Goal: Browse casually

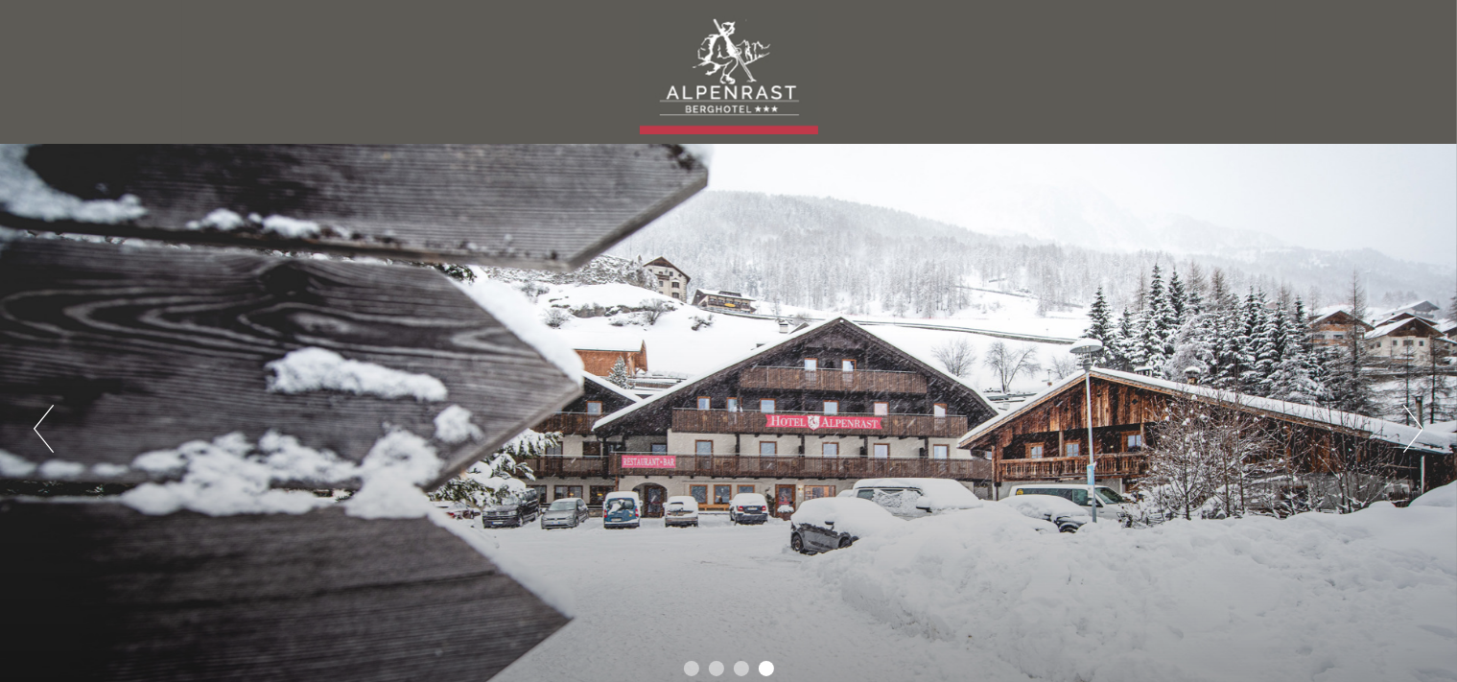
click at [1402, 428] on div "Previous Next 1 2 3 4" at bounding box center [728, 428] width 1457 height 569
click at [1414, 426] on button "Next" at bounding box center [1413, 429] width 20 height 48
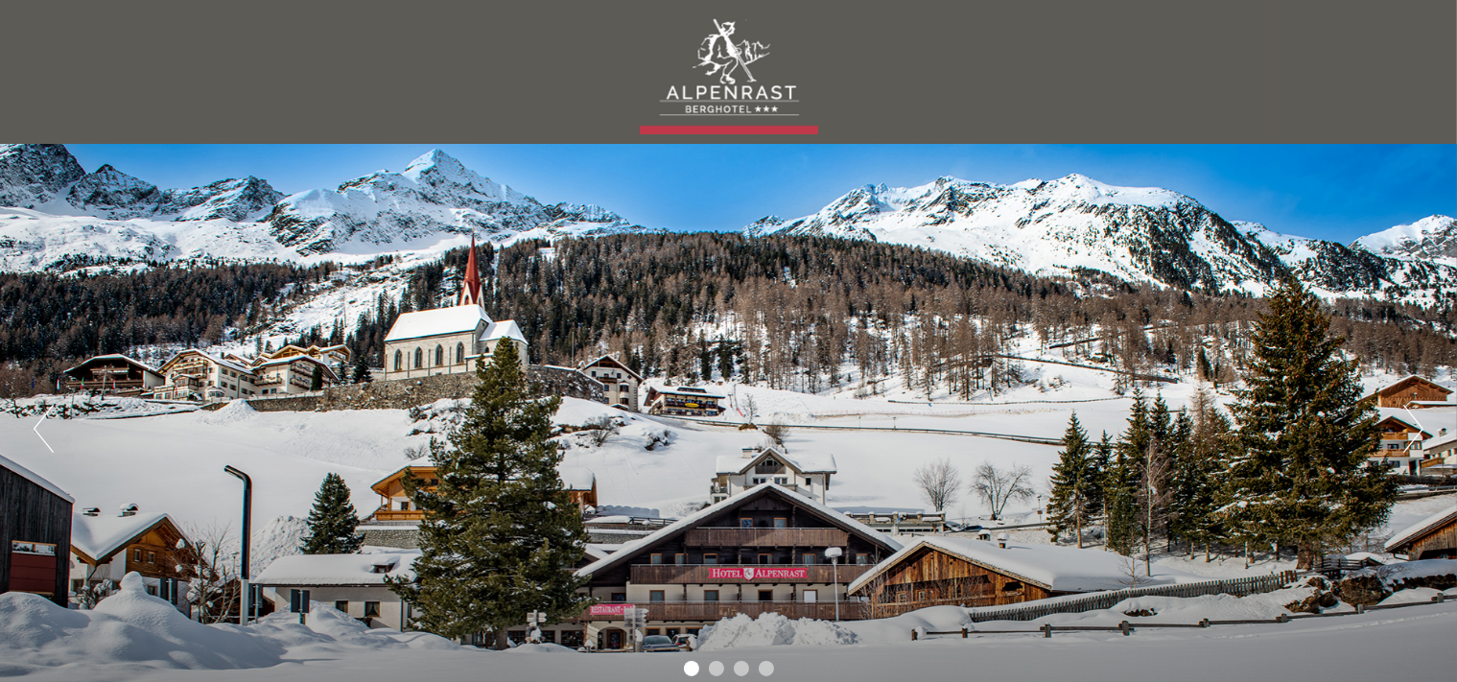
click at [1410, 428] on button "Next" at bounding box center [1413, 429] width 20 height 48
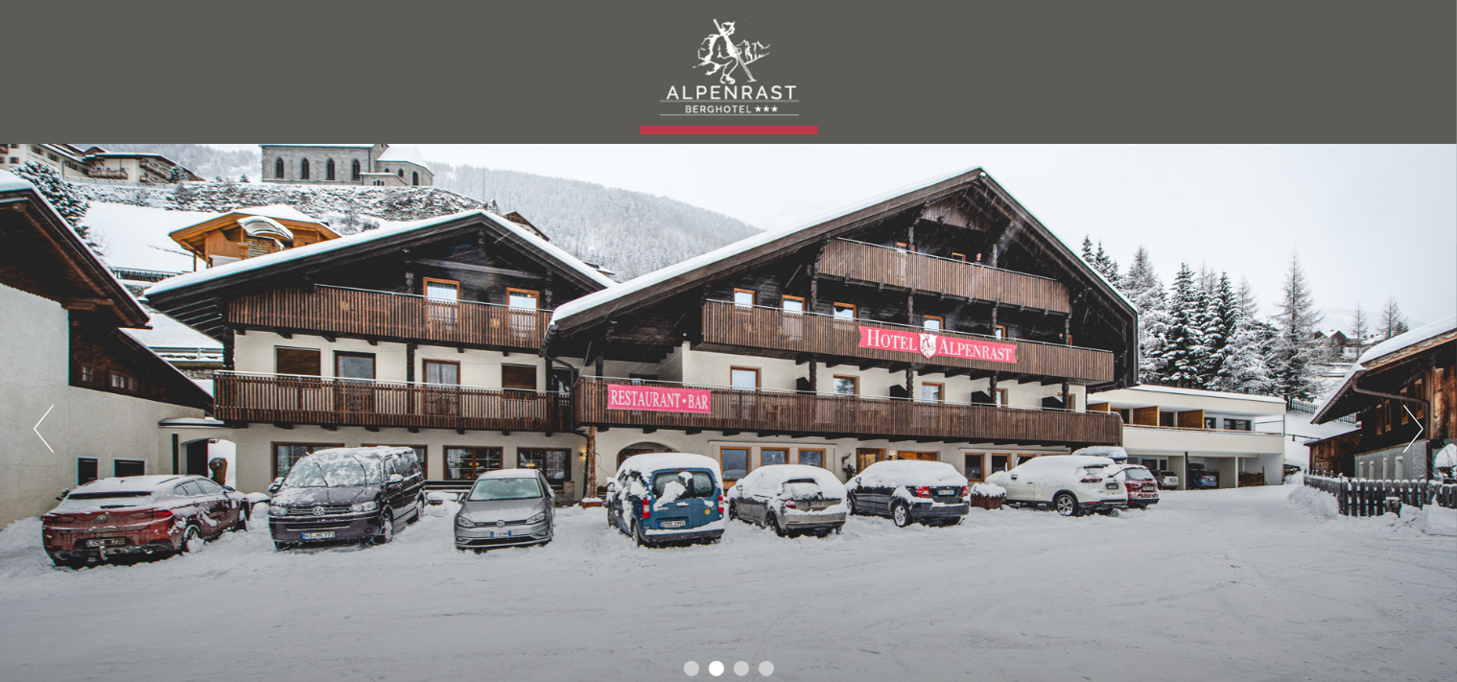
click at [1413, 426] on button "Next" at bounding box center [1413, 429] width 20 height 48
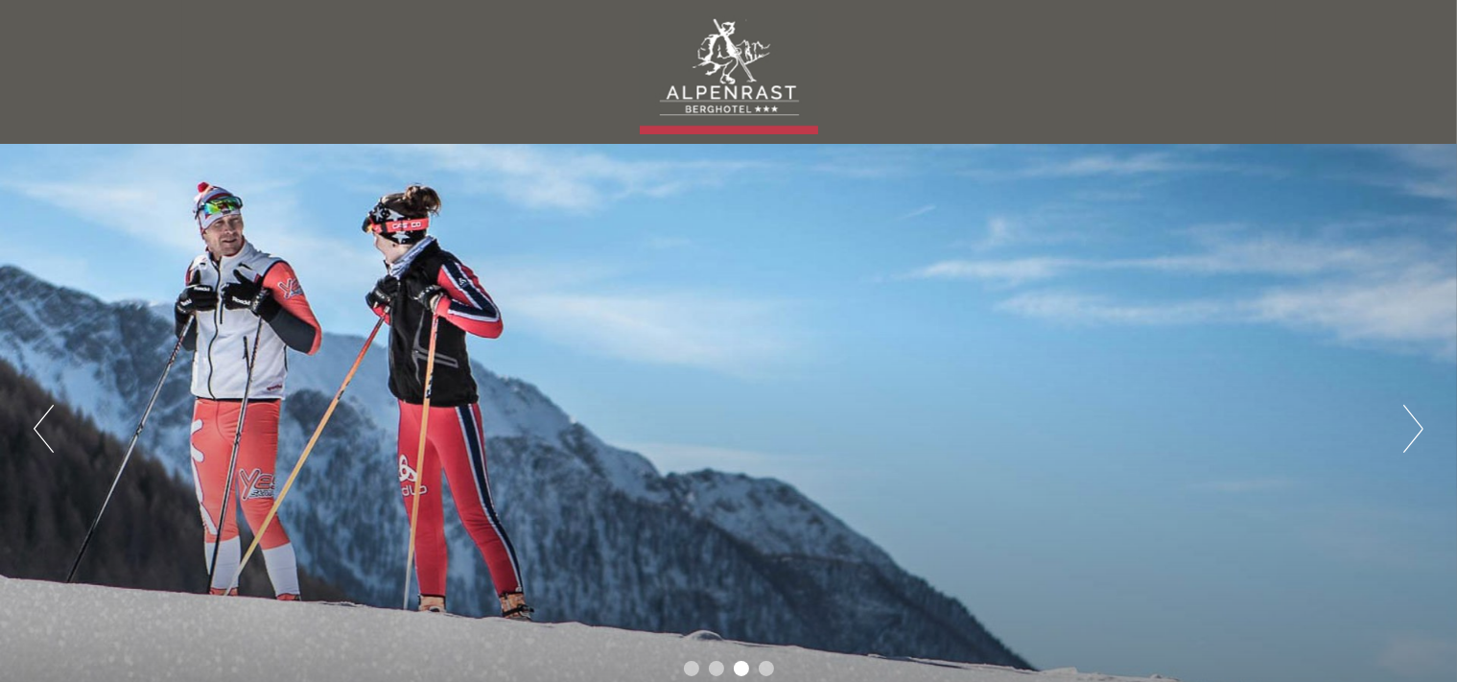
click at [1414, 425] on button "Next" at bounding box center [1413, 429] width 20 height 48
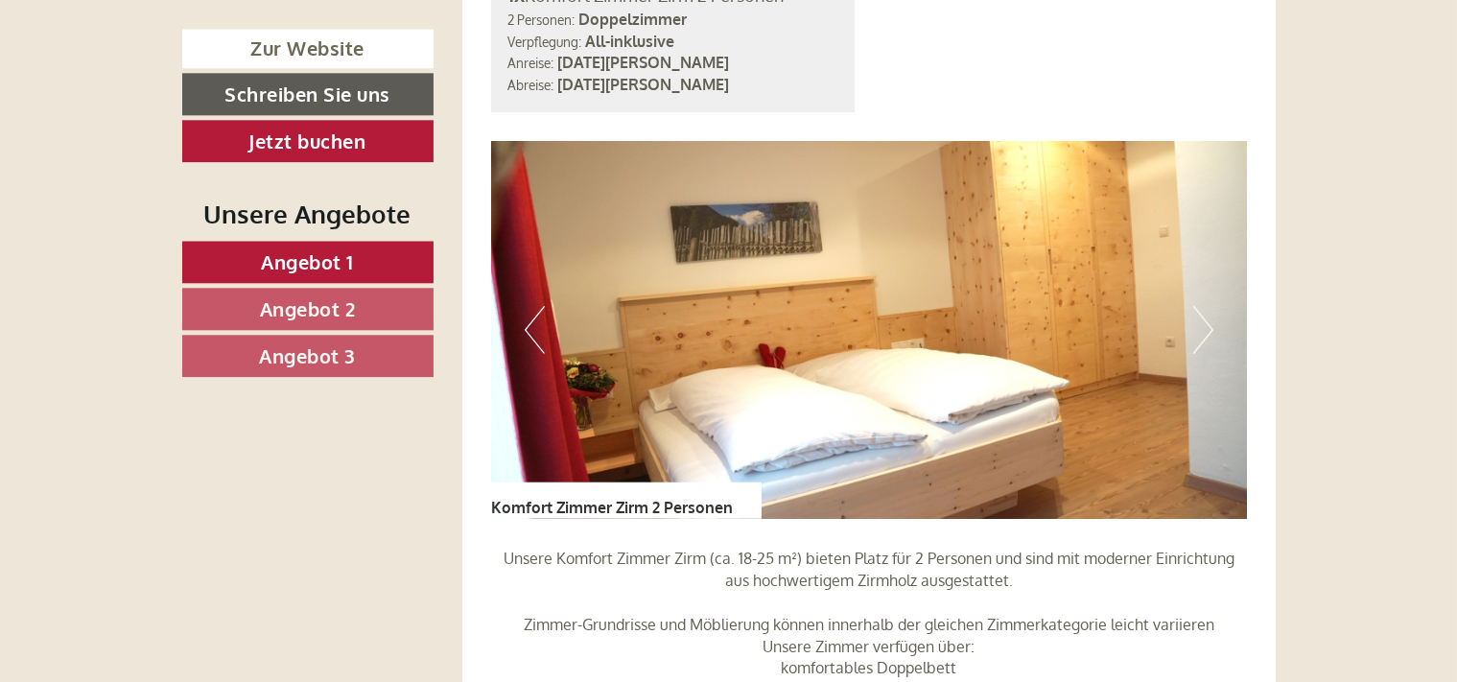
scroll to position [1458, 0]
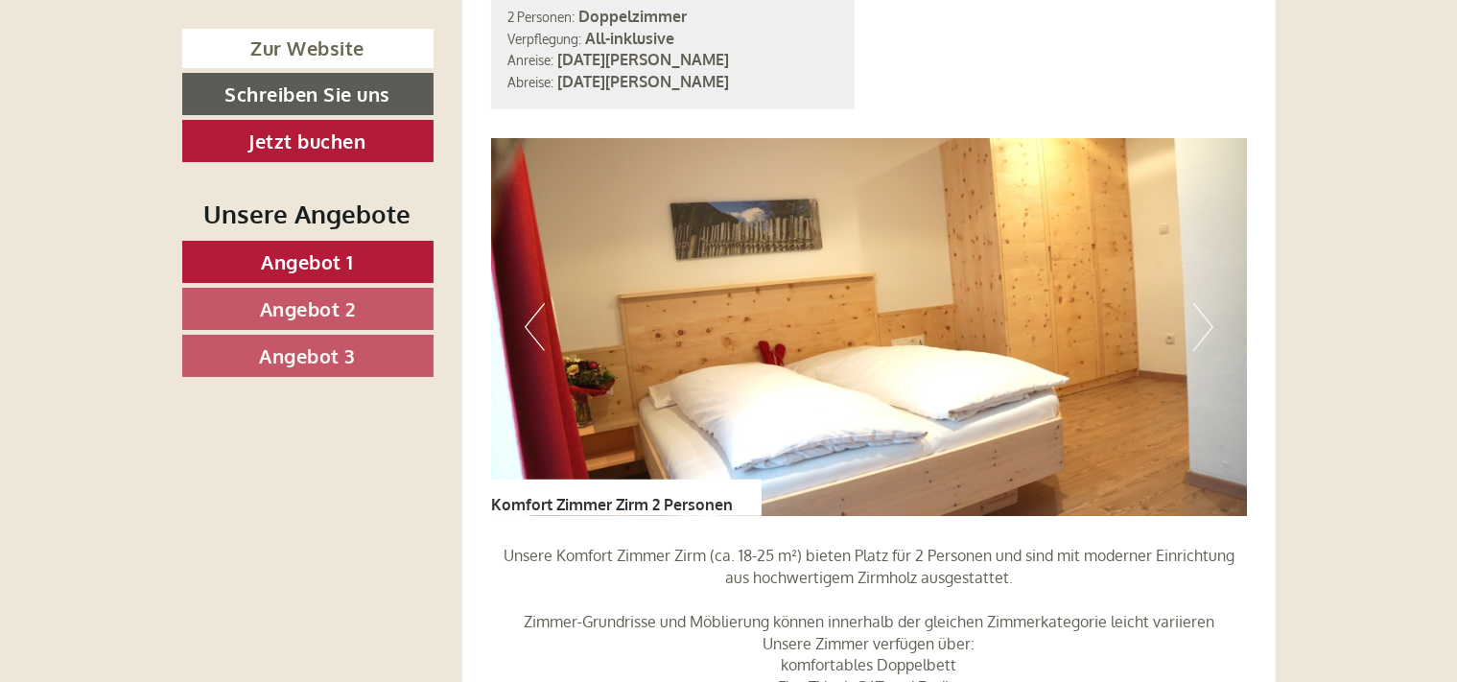
click at [1200, 303] on button "Next" at bounding box center [1203, 327] width 20 height 48
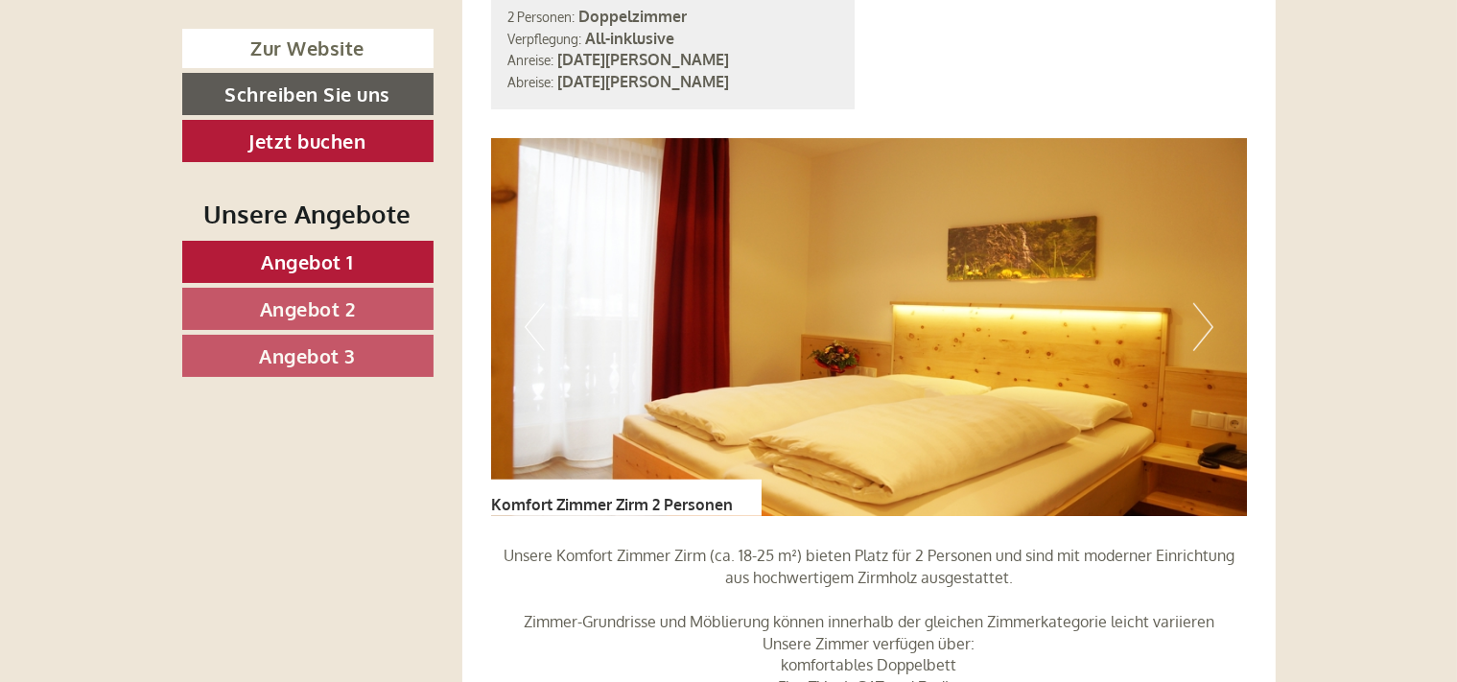
click at [1202, 303] on button "Next" at bounding box center [1203, 327] width 20 height 48
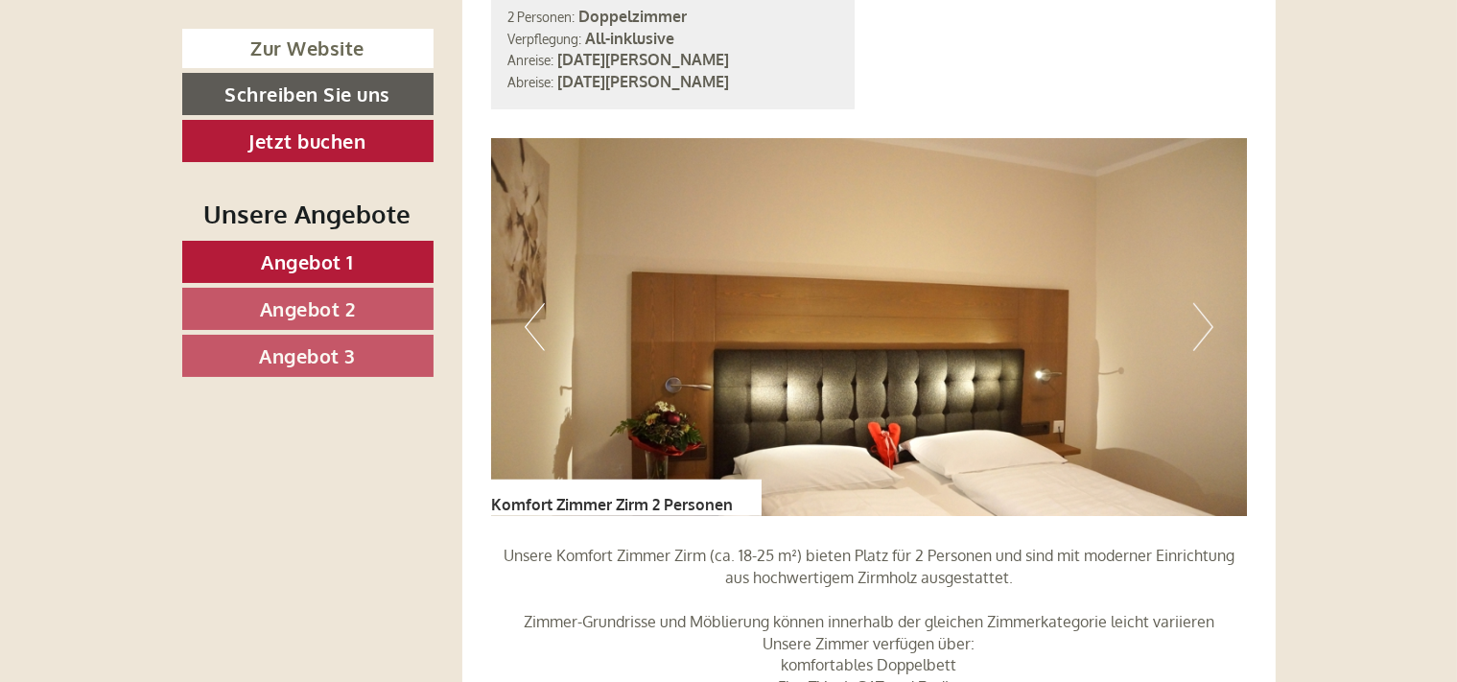
click at [1202, 303] on button "Next" at bounding box center [1203, 327] width 20 height 48
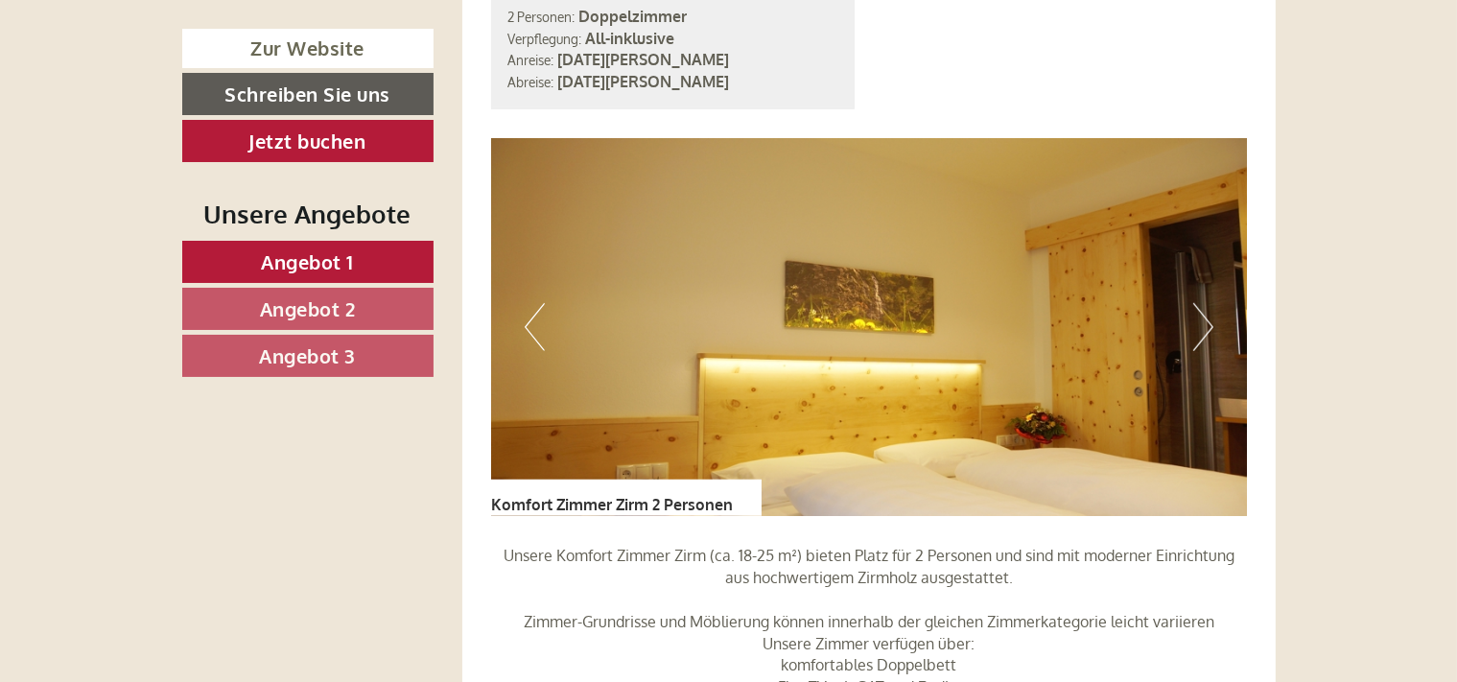
click at [1202, 303] on button "Next" at bounding box center [1203, 327] width 20 height 48
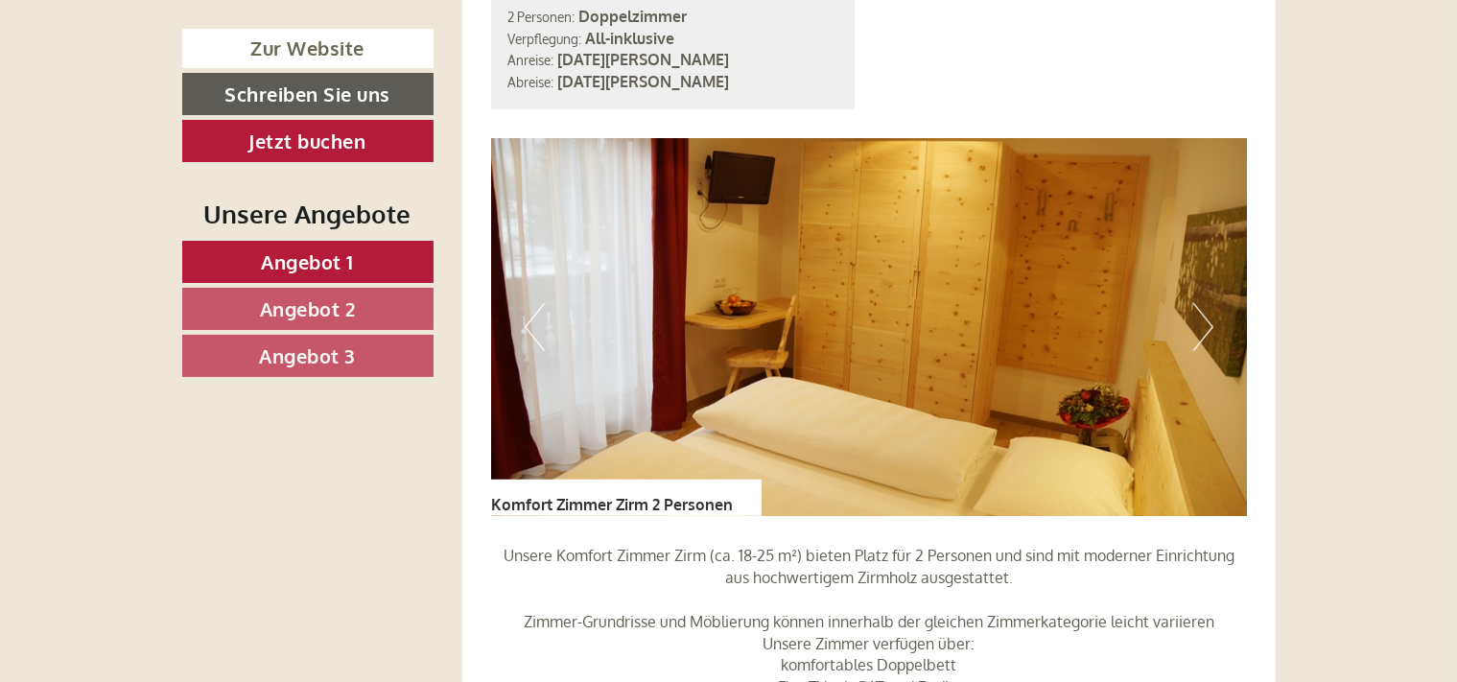
click at [1205, 303] on button "Next" at bounding box center [1203, 327] width 20 height 48
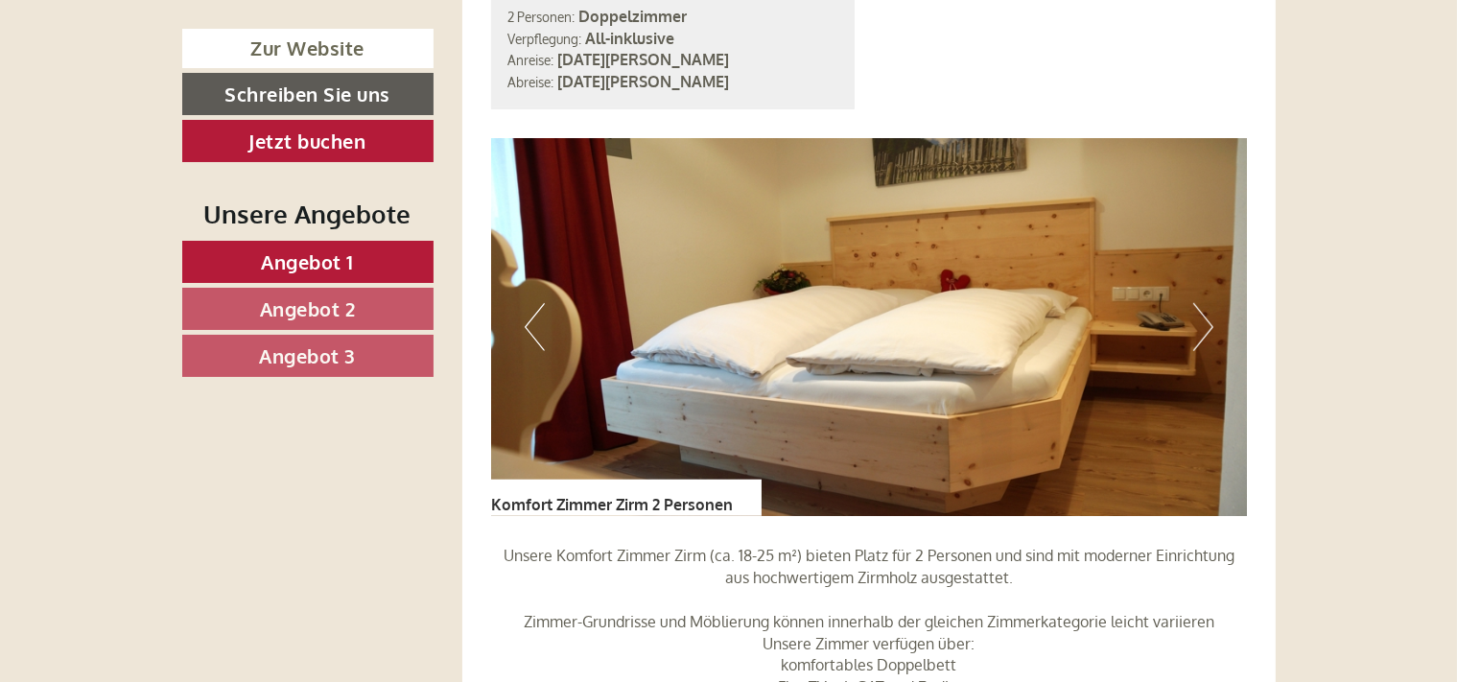
click at [1205, 303] on button "Next" at bounding box center [1203, 327] width 20 height 48
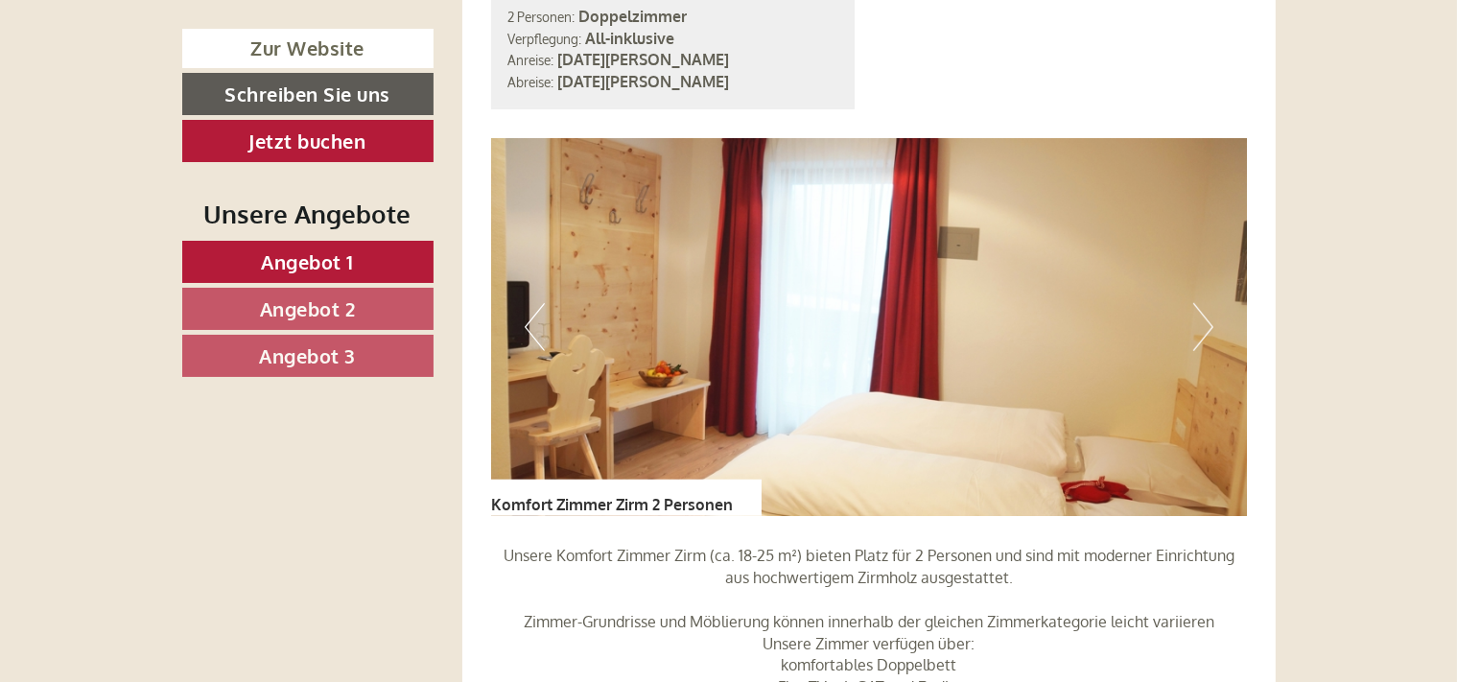
click at [1206, 303] on button "Next" at bounding box center [1203, 327] width 20 height 48
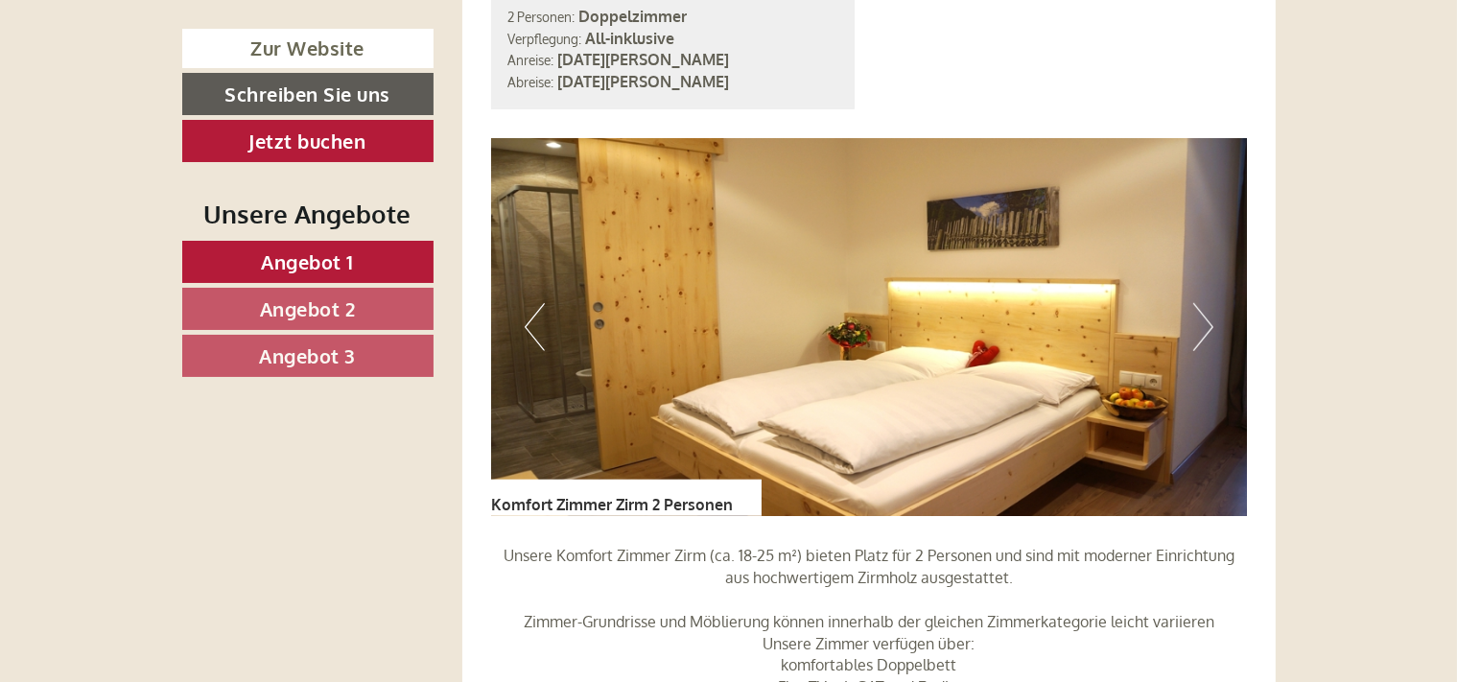
click at [1207, 303] on button "Next" at bounding box center [1203, 327] width 20 height 48
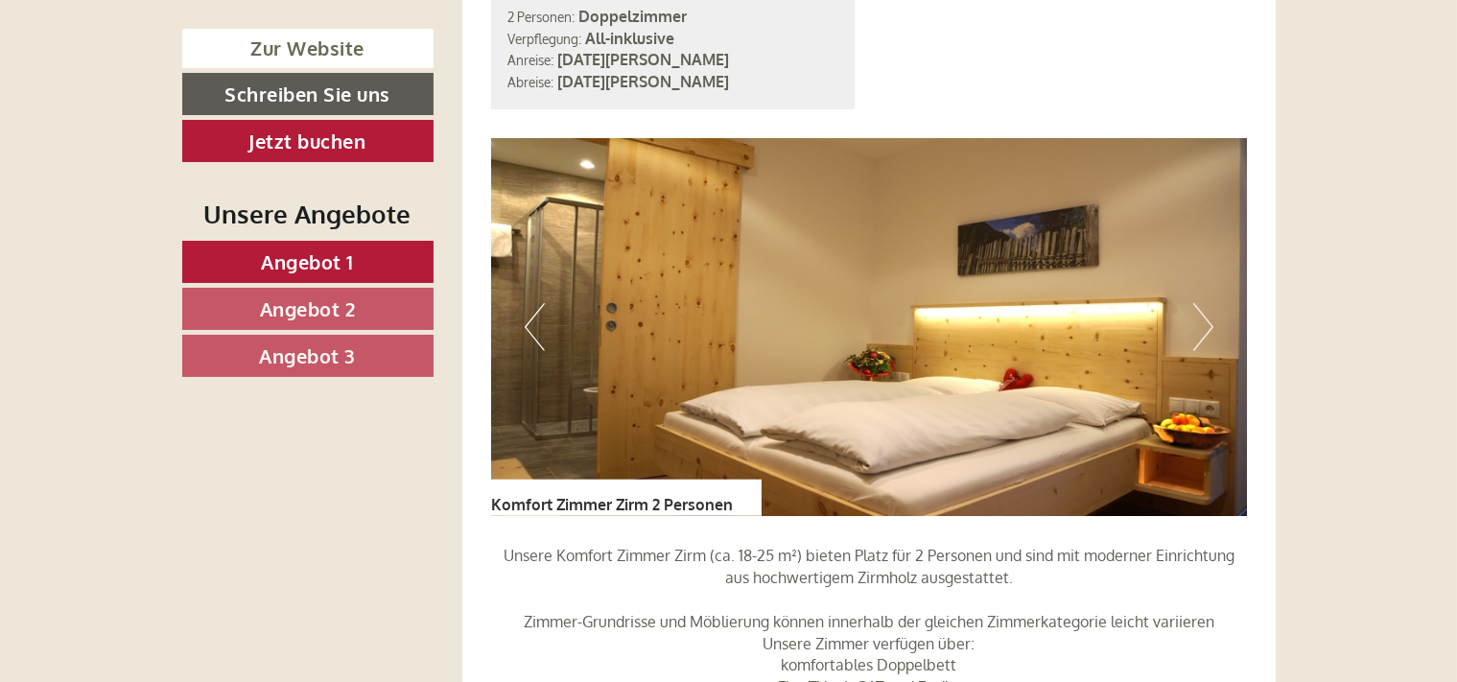
click at [1207, 303] on button "Next" at bounding box center [1203, 327] width 20 height 48
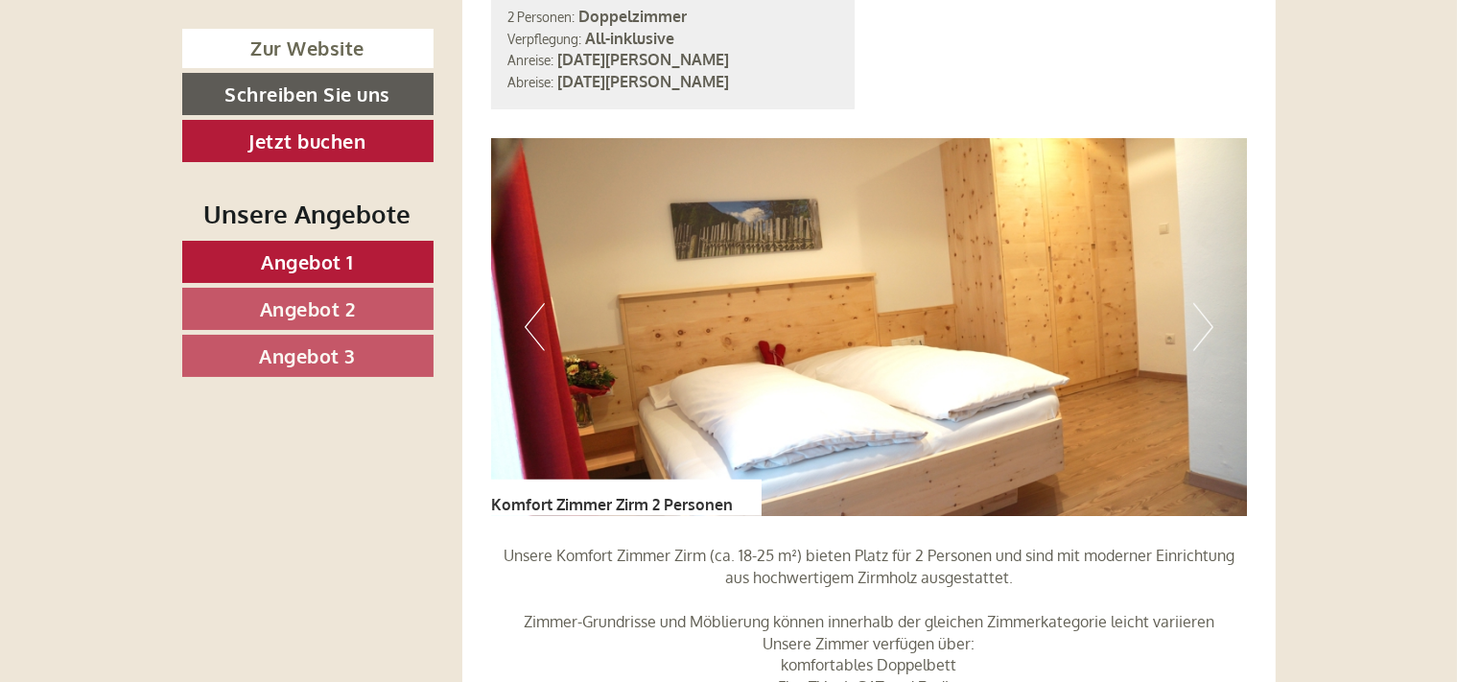
click at [1208, 303] on button "Next" at bounding box center [1203, 327] width 20 height 48
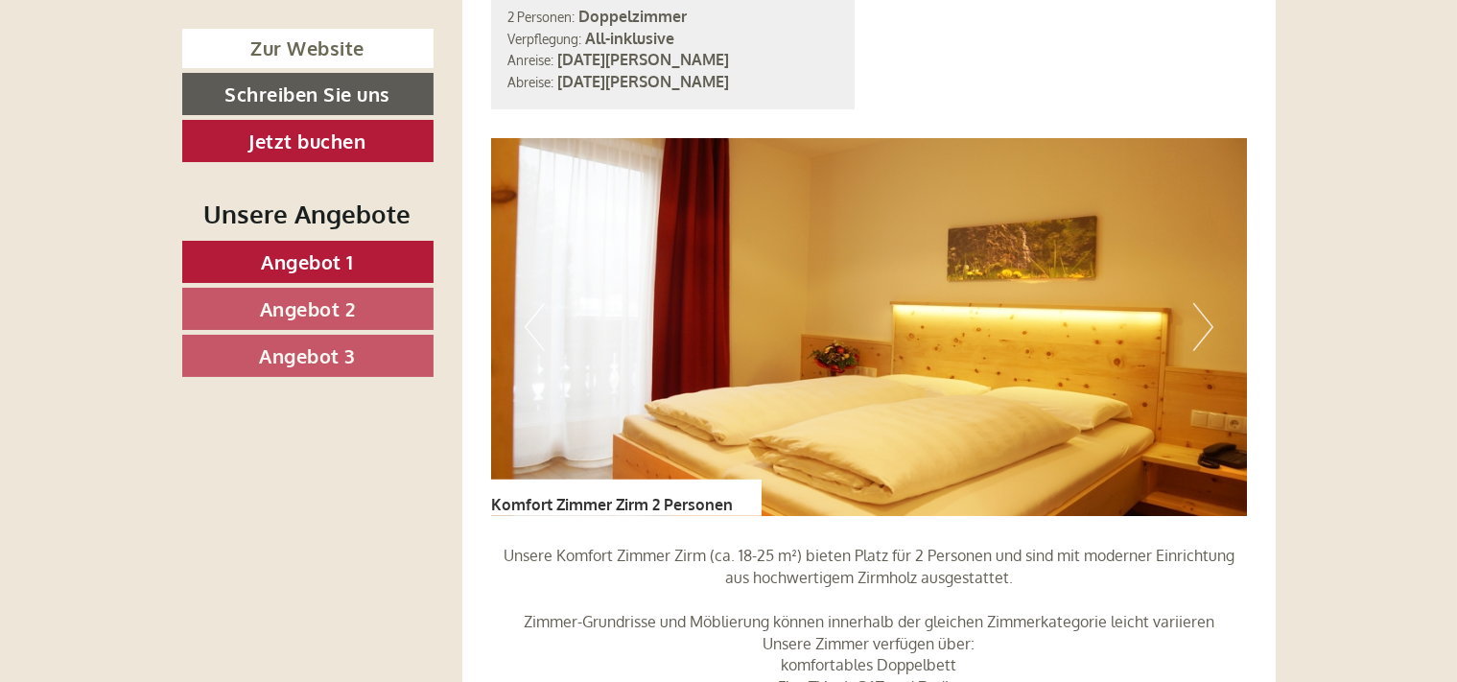
click at [1208, 303] on button "Next" at bounding box center [1203, 327] width 20 height 48
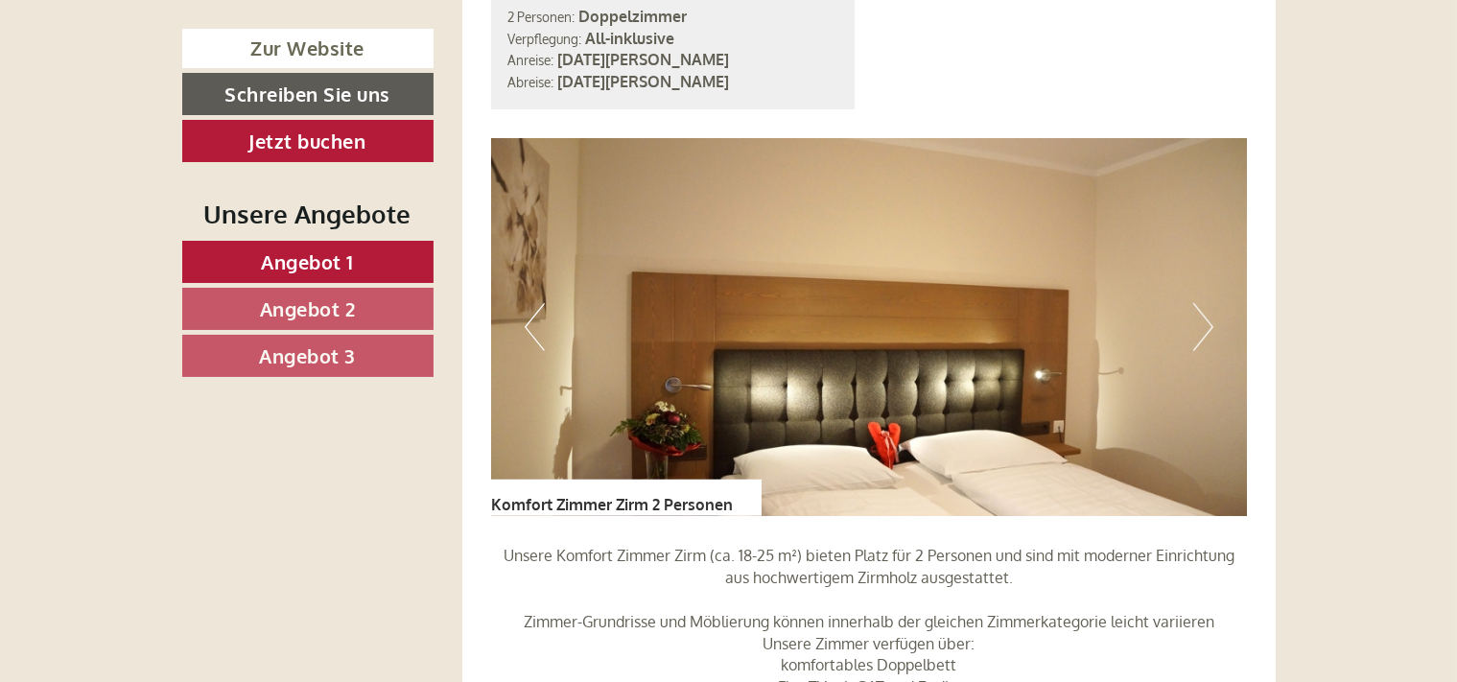
click at [1209, 303] on button "Next" at bounding box center [1203, 327] width 20 height 48
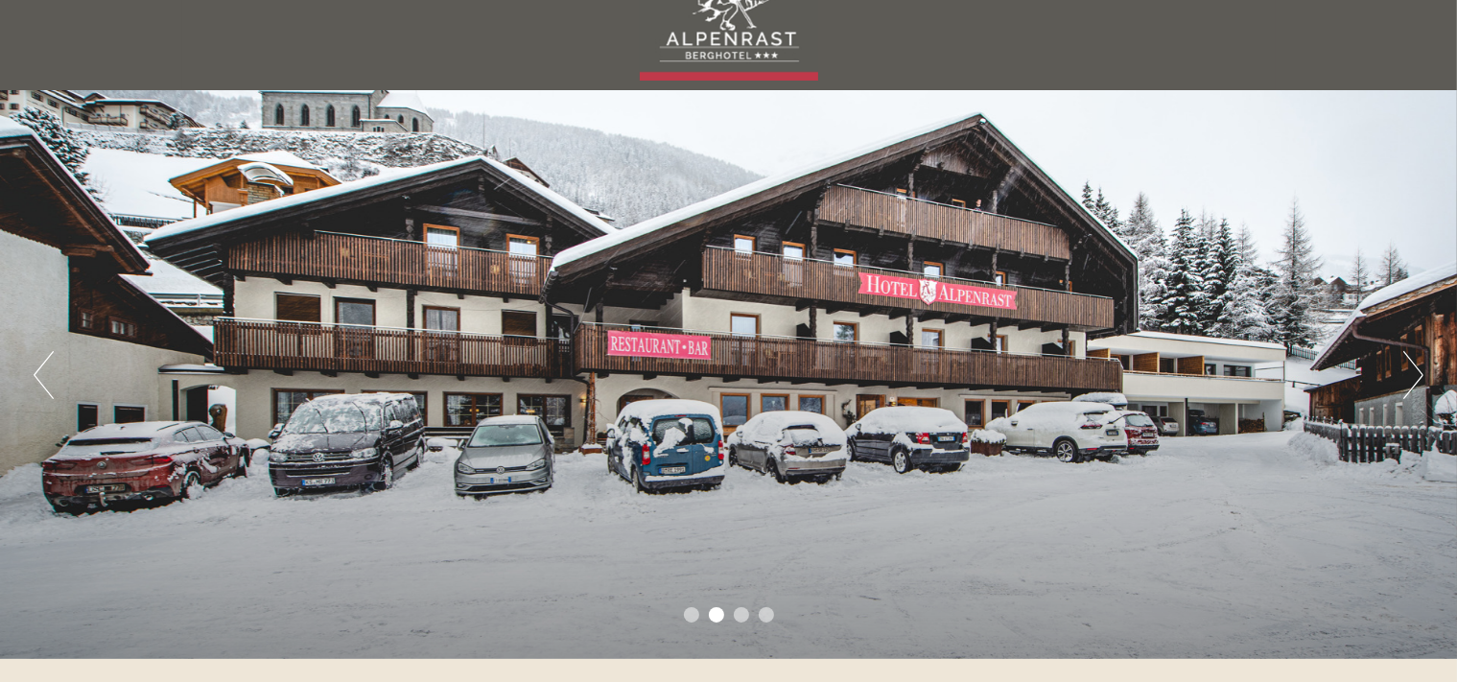
scroll to position [0, 0]
